Goal: Check status: Check status

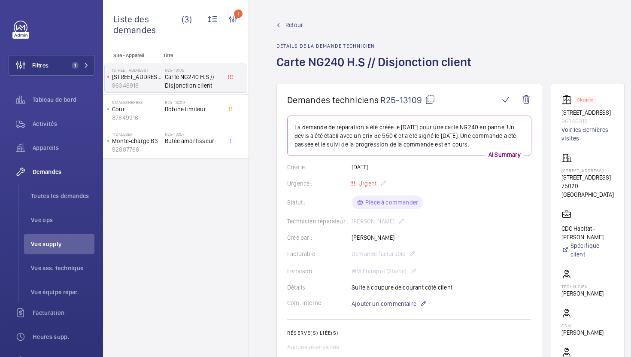
scroll to position [423, 0]
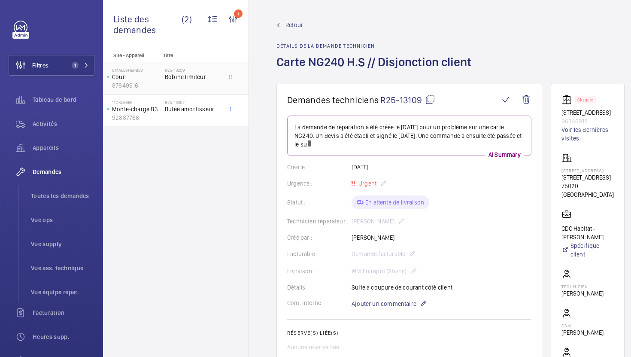
click at [205, 82] on div "R25-13209 Bobine limiteur" at bounding box center [193, 79] width 57 height 25
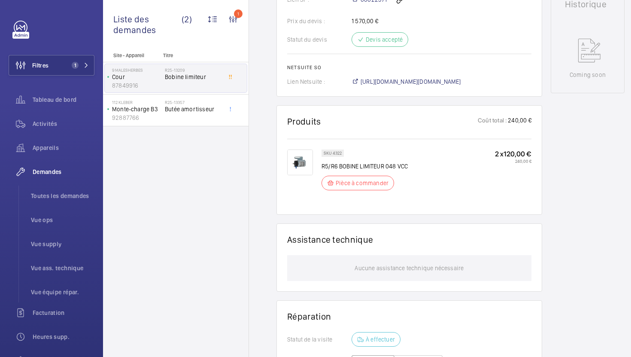
scroll to position [435, 0]
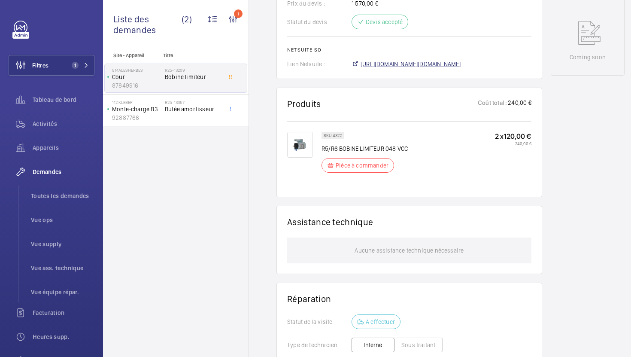
click at [395, 67] on span "[URL][DOMAIN_NAME][DOMAIN_NAME]" at bounding box center [410, 64] width 100 height 9
